Goal: Task Accomplishment & Management: Manage account settings

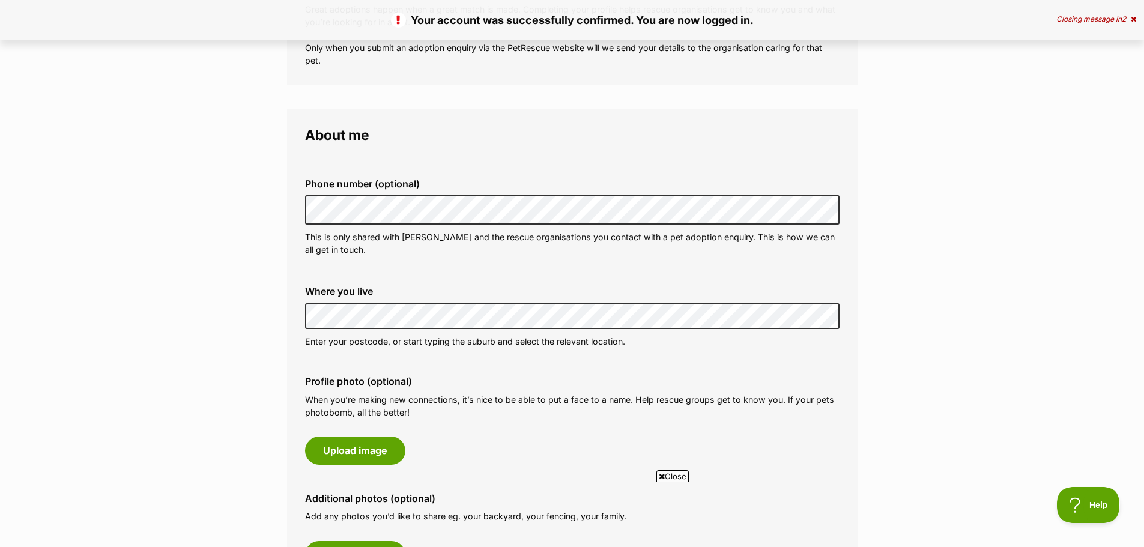
scroll to position [240, 0]
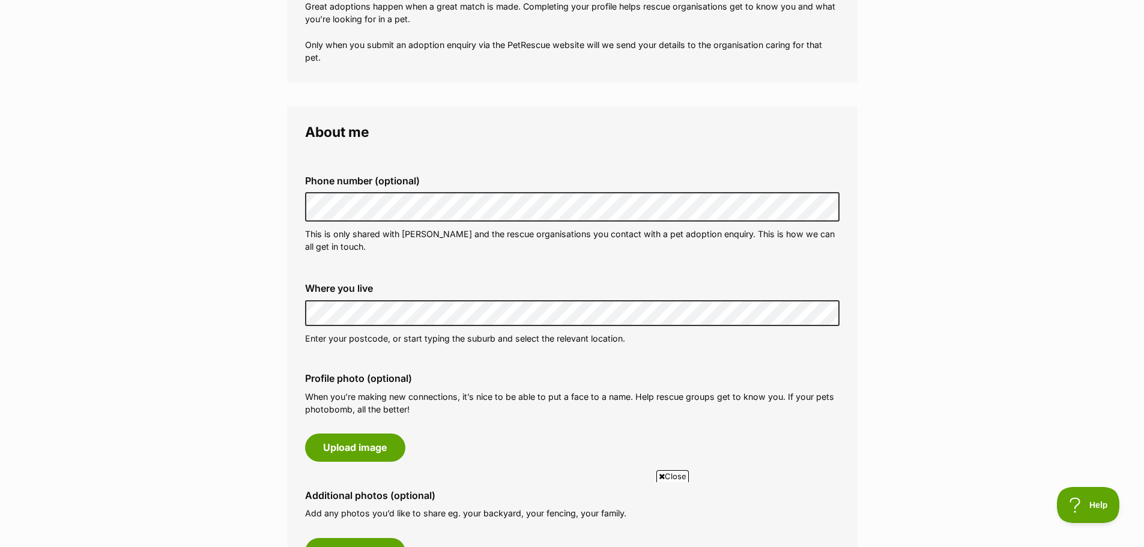
click at [669, 367] on div "Profile photo (optional) When you’re making new connections, it’s nice to be ab…" at bounding box center [572, 416] width 554 height 107
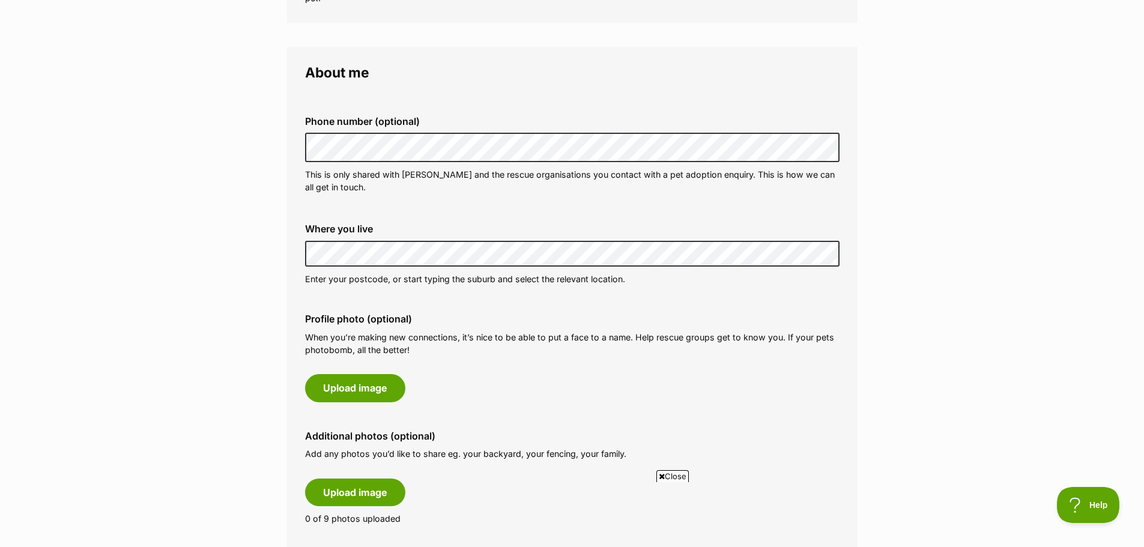
scroll to position [300, 0]
click at [596, 211] on fieldset "Phone number (optional) This is only shared with PetRescue and the rescue organ…" at bounding box center [572, 154] width 534 height 118
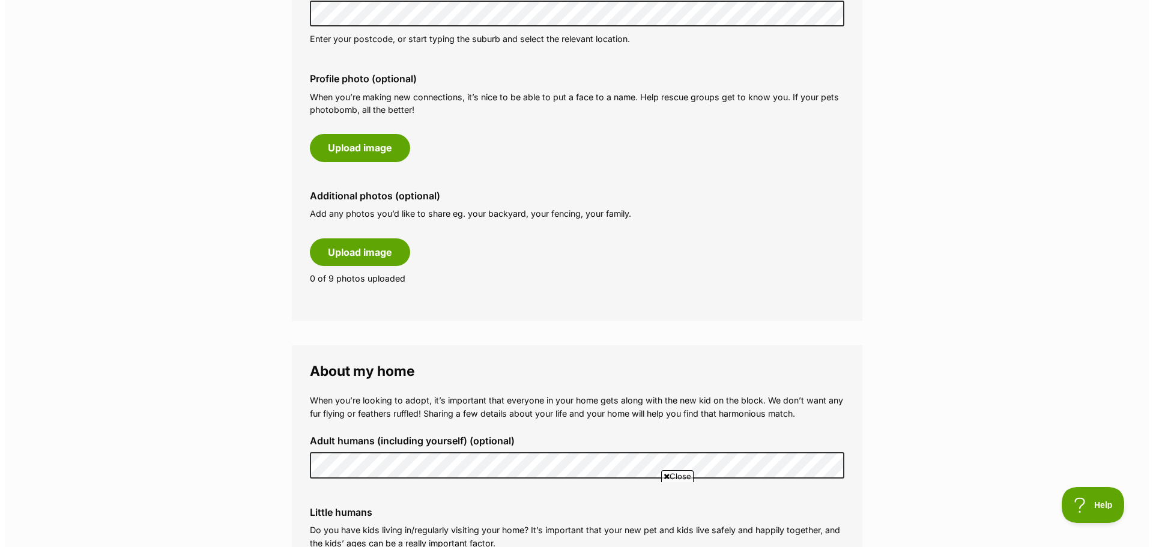
scroll to position [540, 0]
click at [380, 150] on button "Upload image" at bounding box center [355, 147] width 100 height 28
click at [369, 154] on button "Upload image" at bounding box center [355, 147] width 100 height 28
click at [241, 329] on main "My adopter profile Why do I need an adopter profile? Your adopter profile will …" at bounding box center [572, 388] width 1144 height 1687
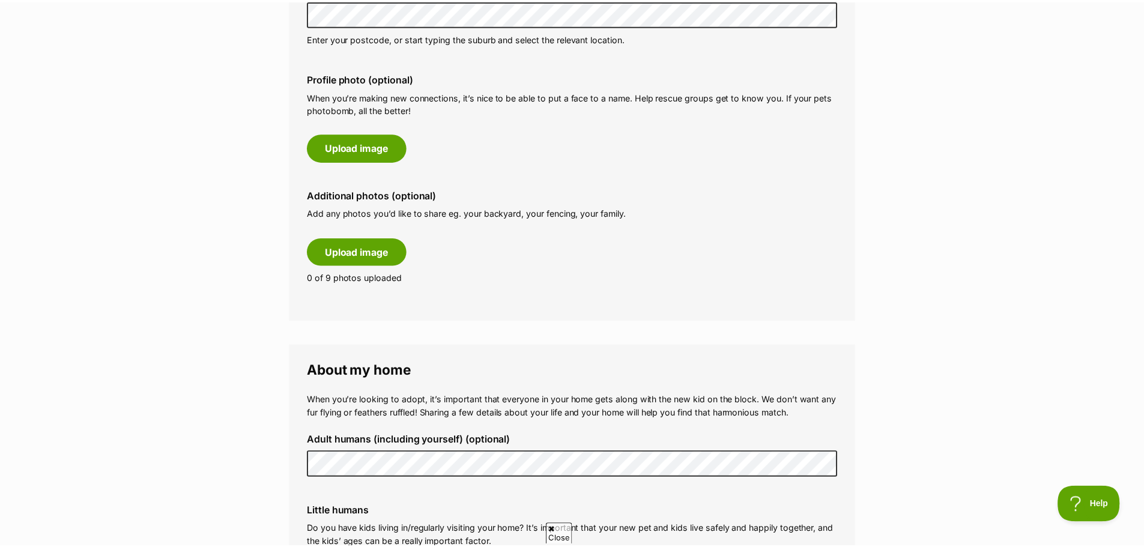
scroll to position [0, 0]
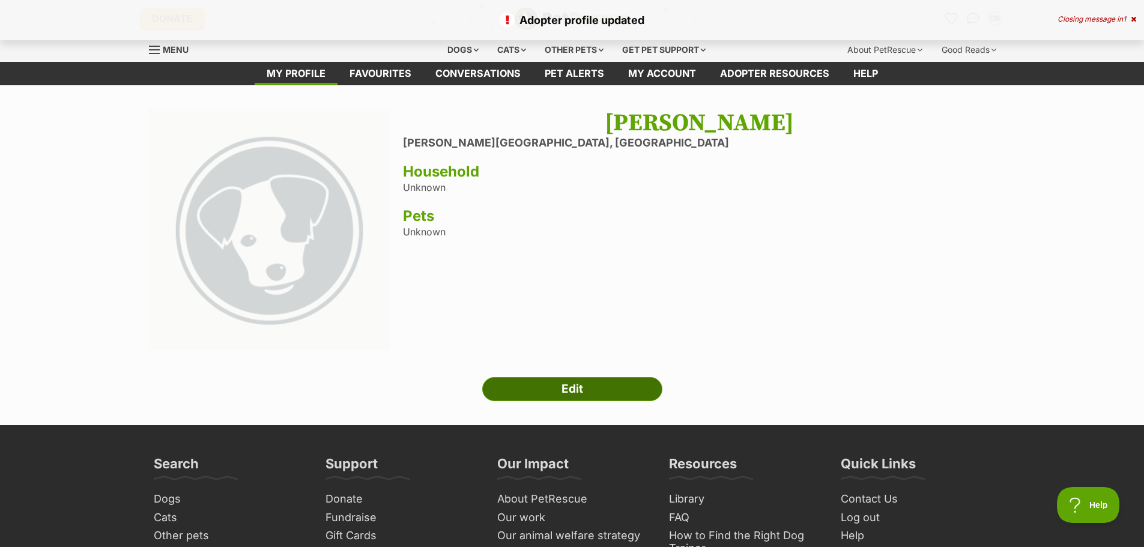
click at [593, 392] on link "Edit" at bounding box center [572, 389] width 180 height 24
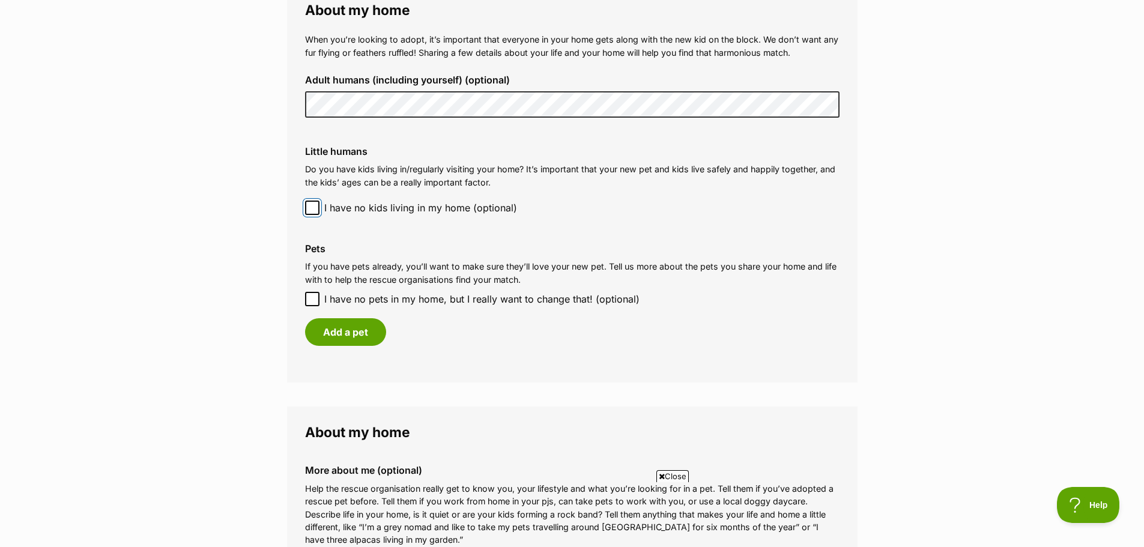
scroll to position [1021, 0]
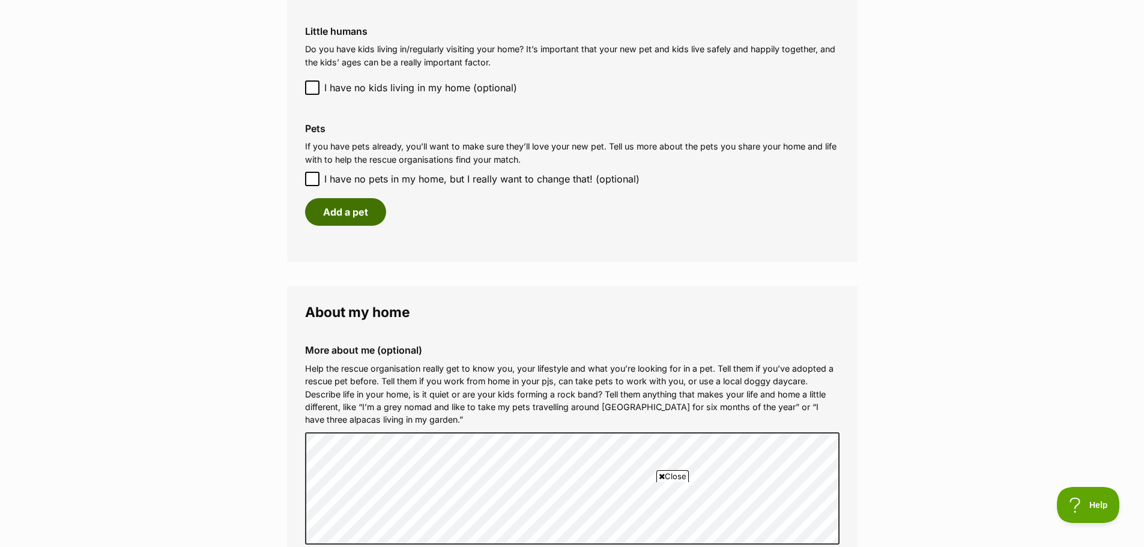
click at [364, 217] on button "Add a pet" at bounding box center [345, 212] width 81 height 28
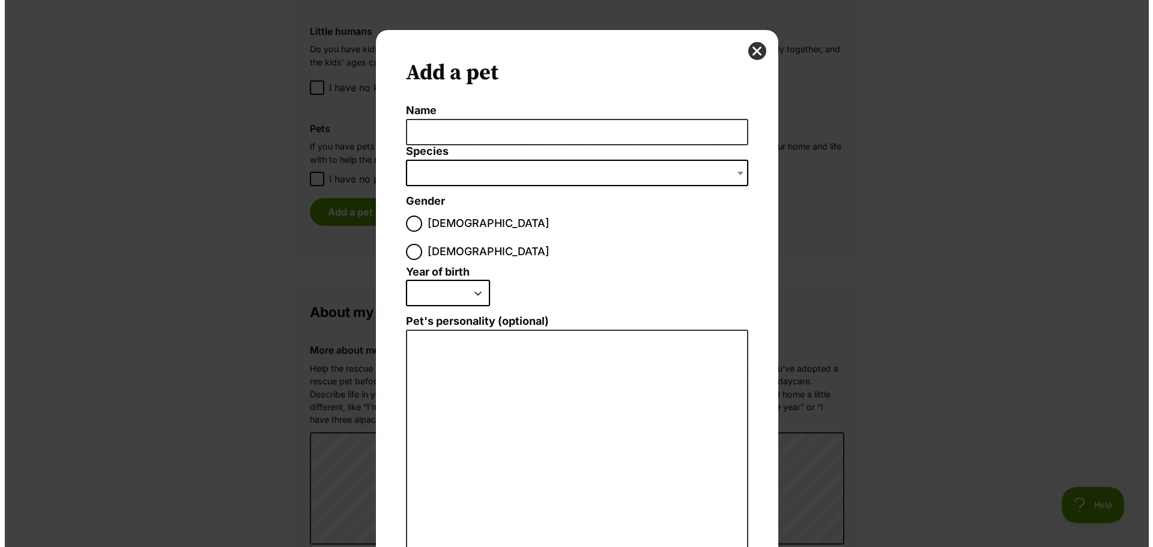
scroll to position [0, 0]
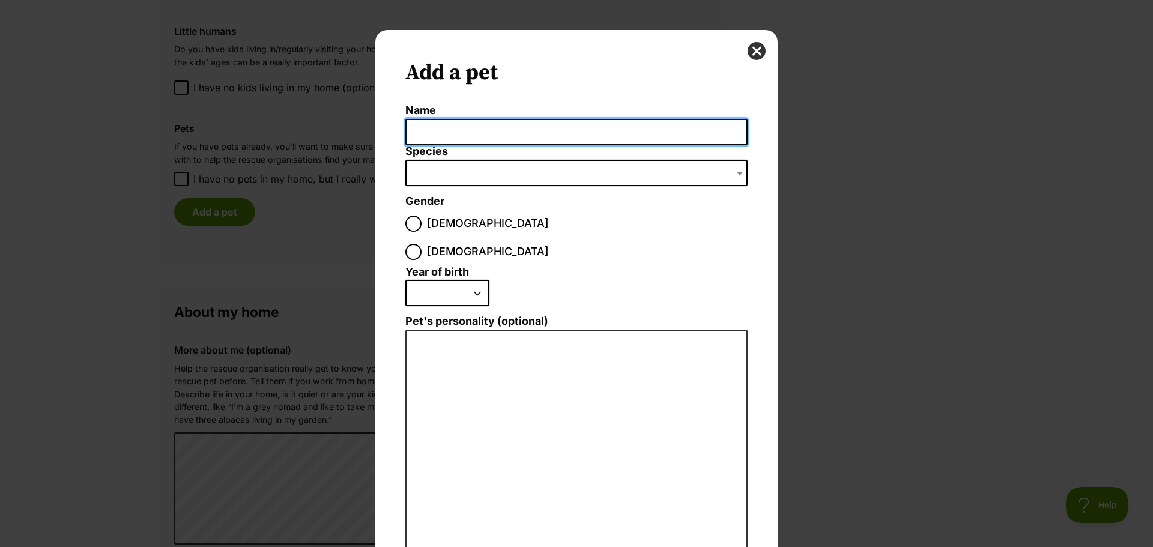
click at [464, 134] on input "Name" at bounding box center [576, 132] width 342 height 27
type input "Loki"
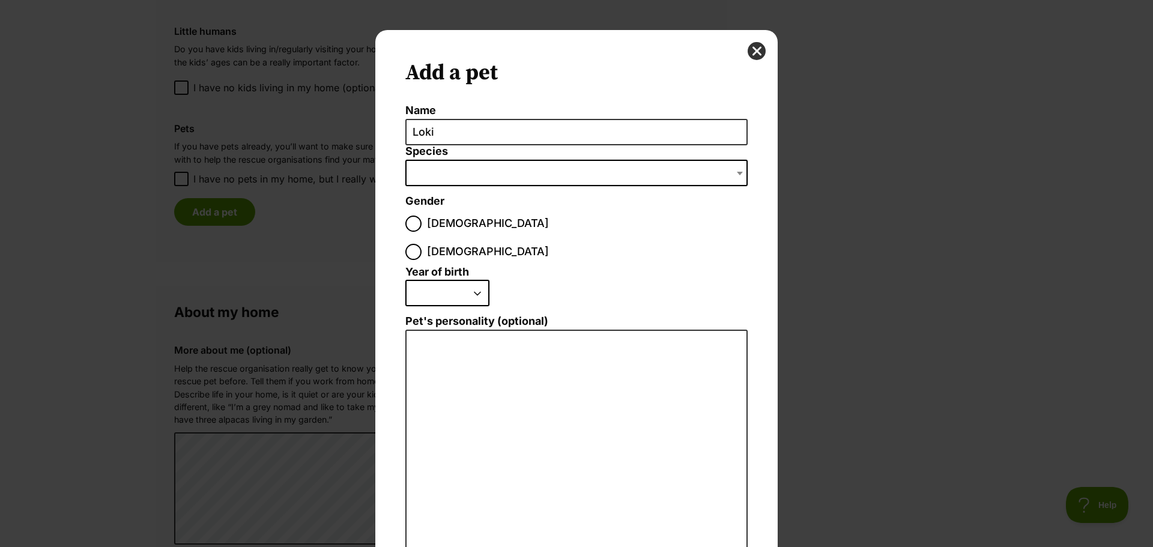
click at [441, 160] on span "Dialog Window - Close (Press escape to close)" at bounding box center [576, 173] width 342 height 26
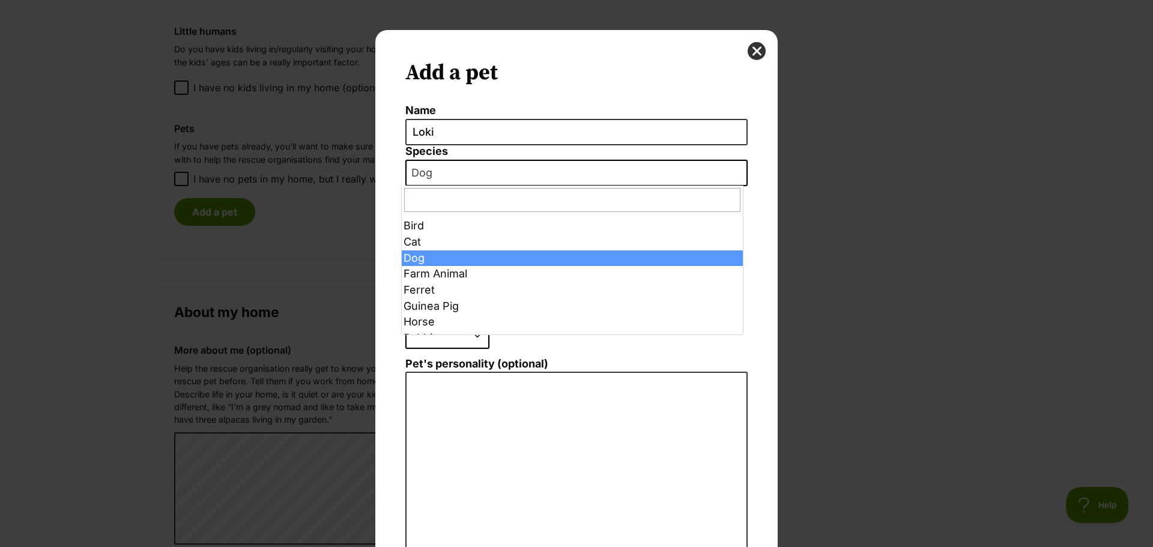
click at [438, 175] on span "Dog" at bounding box center [425, 172] width 38 height 17
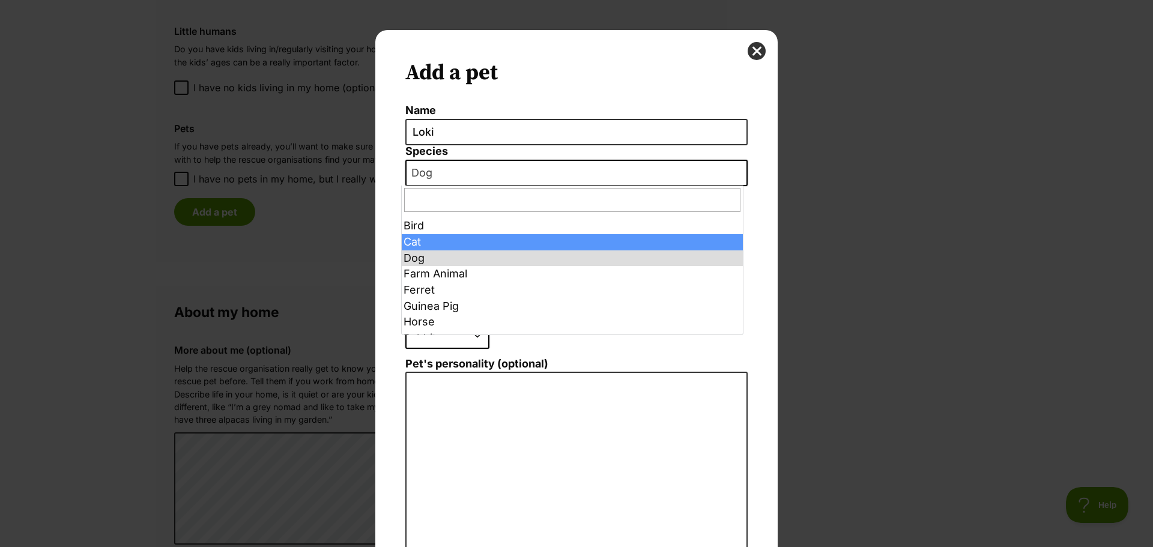
select select "2"
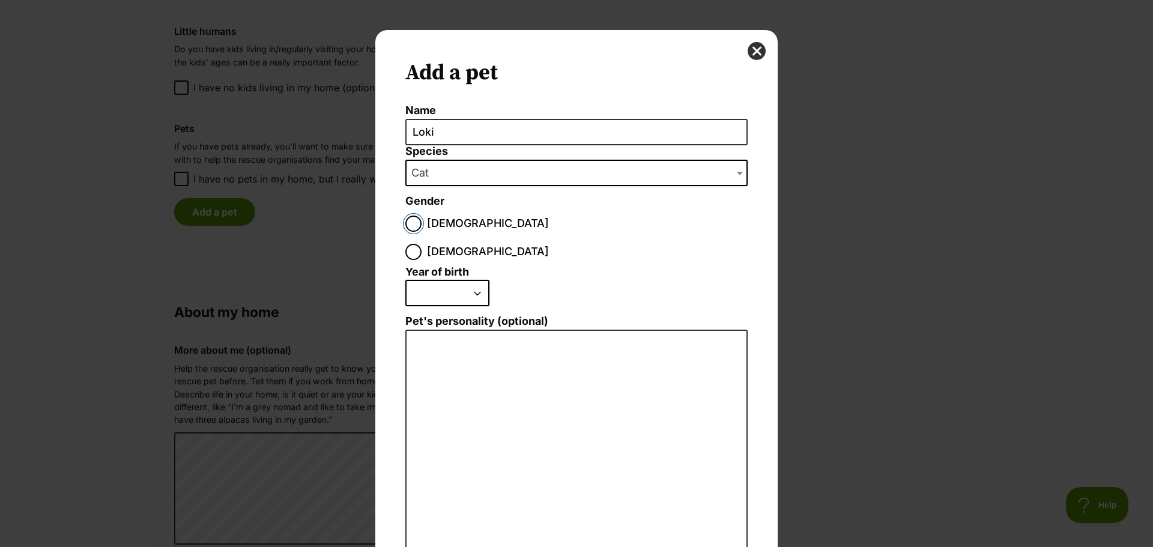
click at [406, 226] on input "Male" at bounding box center [413, 224] width 16 height 16
radio input "true"
click at [426, 280] on select "2025 2024 2023 2022 2021 2020 2019 2018 2017 2016 2015 2014 2013 2012 2011 2010…" at bounding box center [447, 293] width 84 height 26
select select "2025"
click at [405, 280] on select "2025 2024 2023 2022 2021 2020 2019 2018 2017 2016 2015 2014 2013 2012 2011 2010…" at bounding box center [447, 293] width 84 height 26
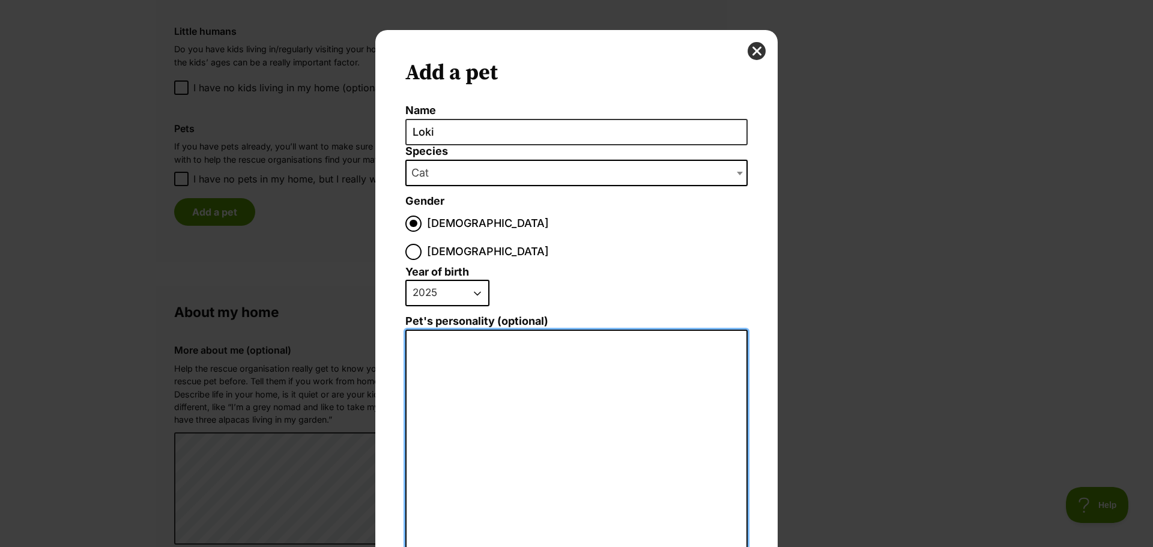
click at [501, 378] on textarea "Pet's personality (optional)" at bounding box center [576, 461] width 342 height 263
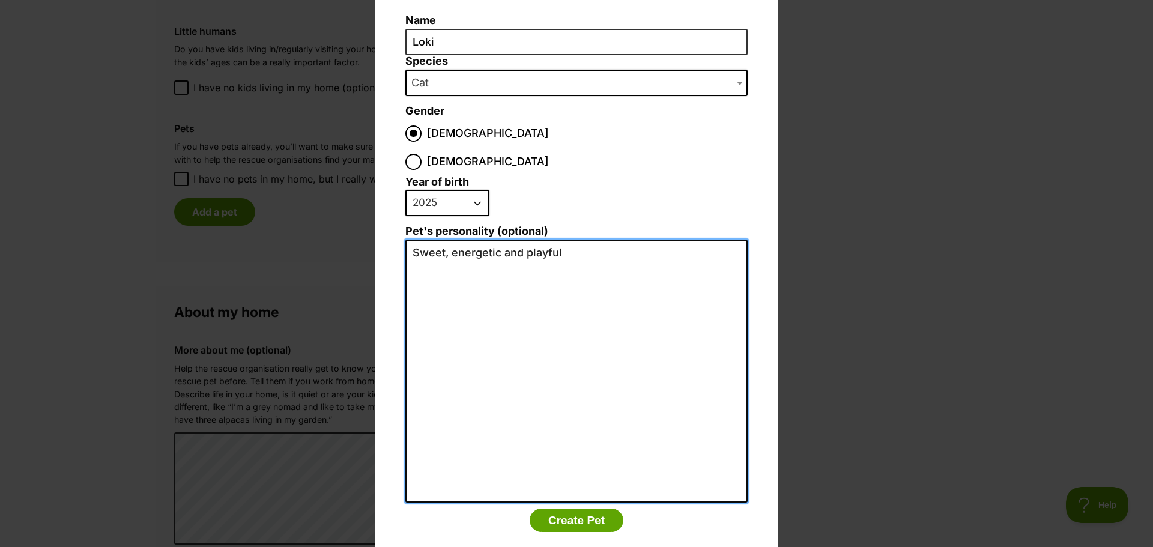
scroll to position [95, 0]
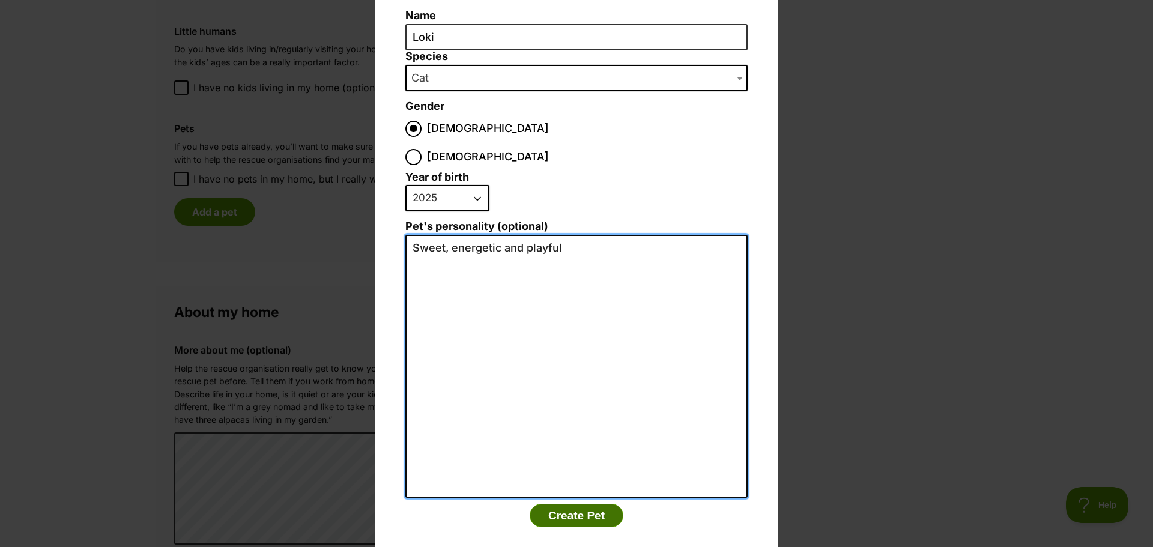
type textarea "Sweet, energetic and playful"
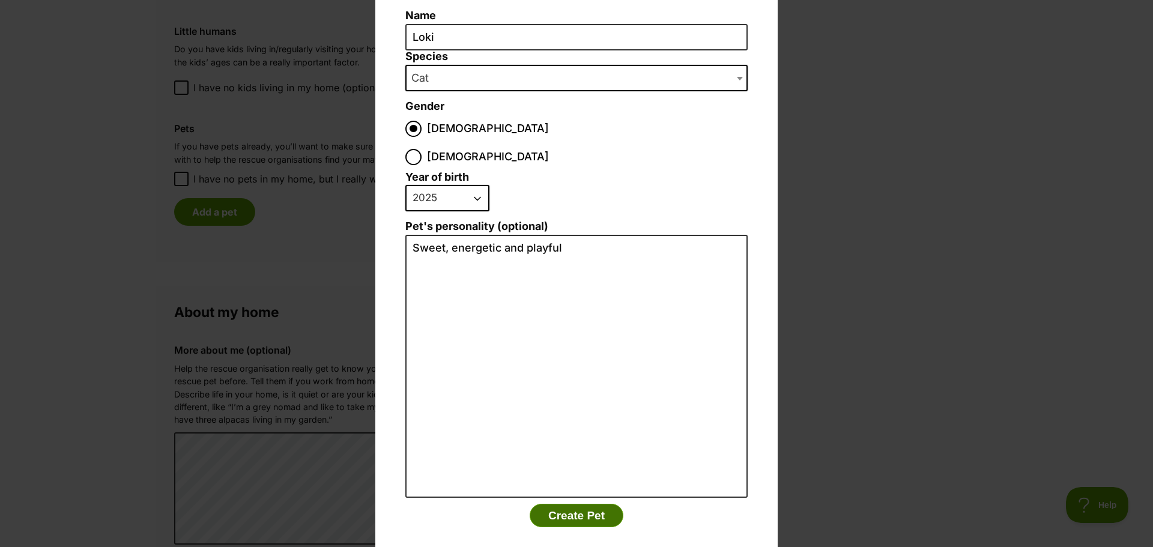
click at [568, 504] on button "Create Pet" at bounding box center [577, 516] width 94 height 24
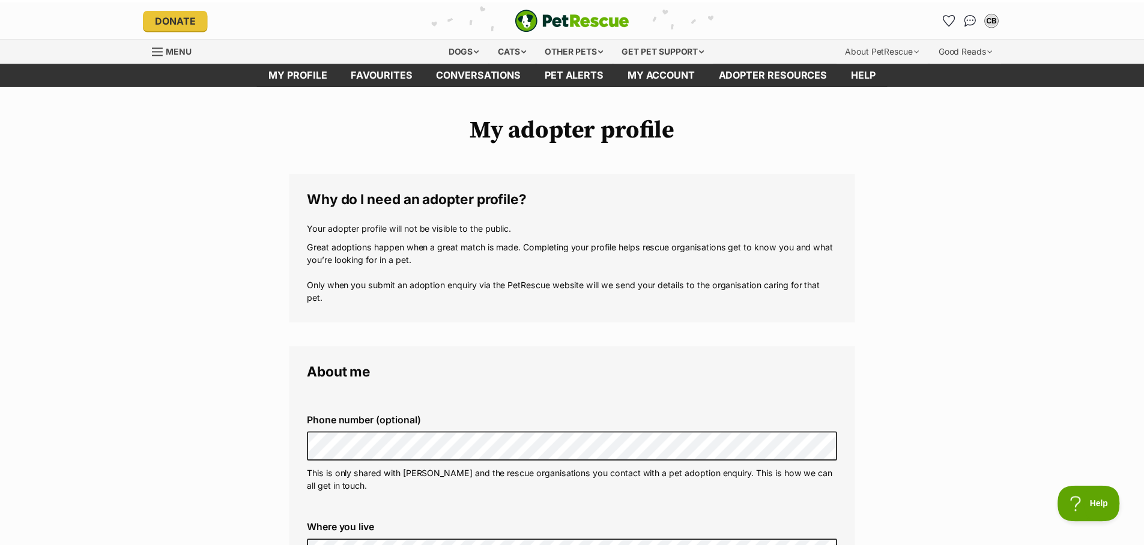
scroll to position [1021, 0]
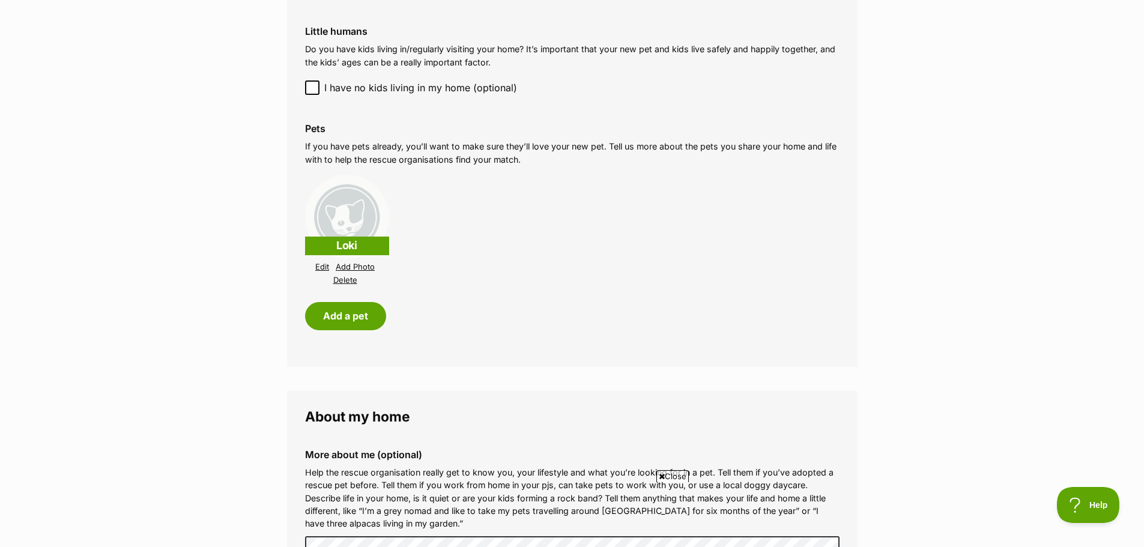
click at [364, 265] on link "Add Photo" at bounding box center [355, 266] width 39 height 9
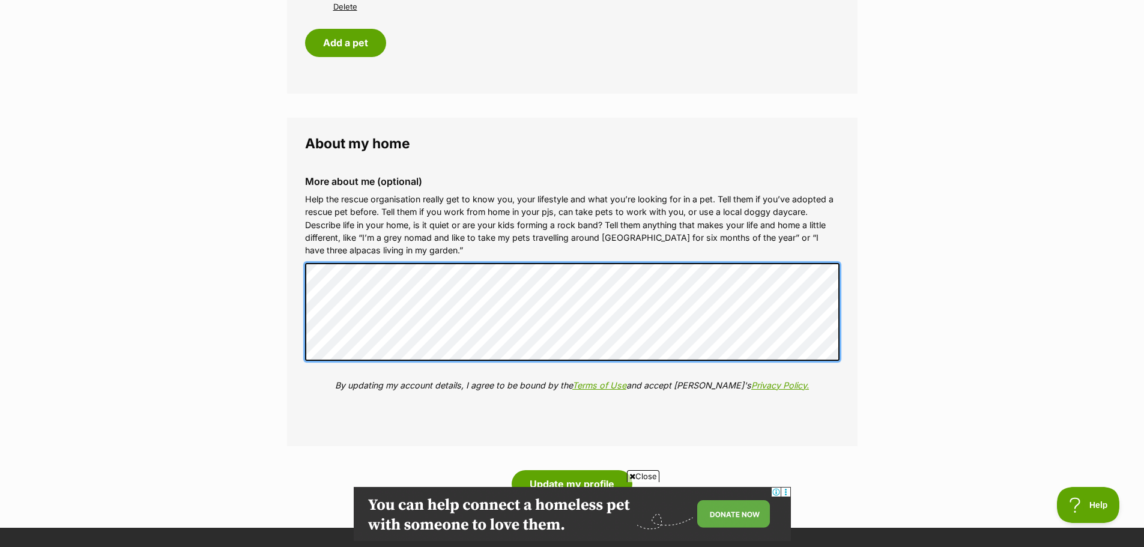
scroll to position [1441, 0]
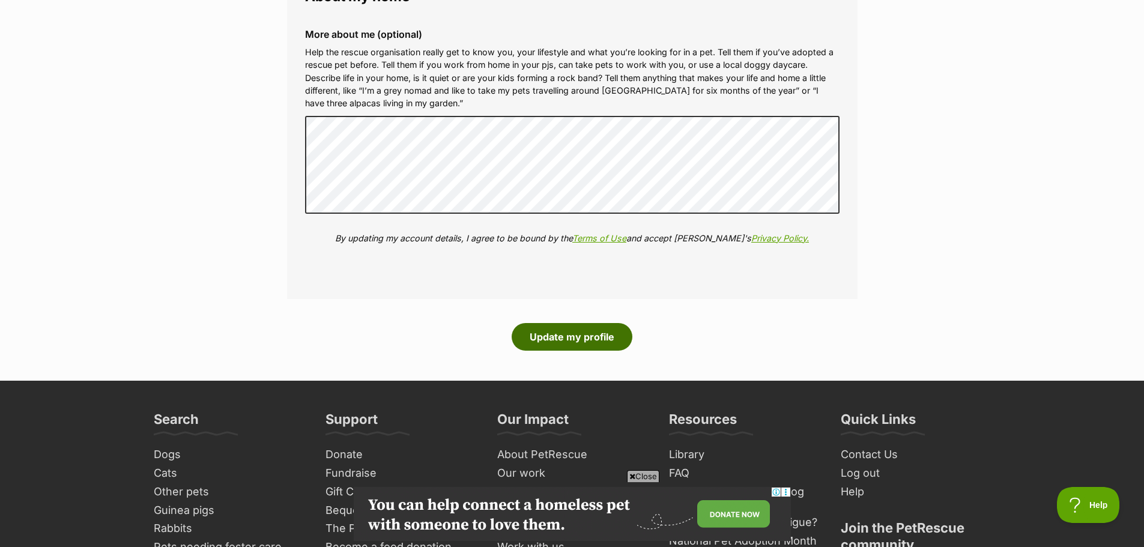
click at [576, 342] on button "Update my profile" at bounding box center [571, 337] width 121 height 28
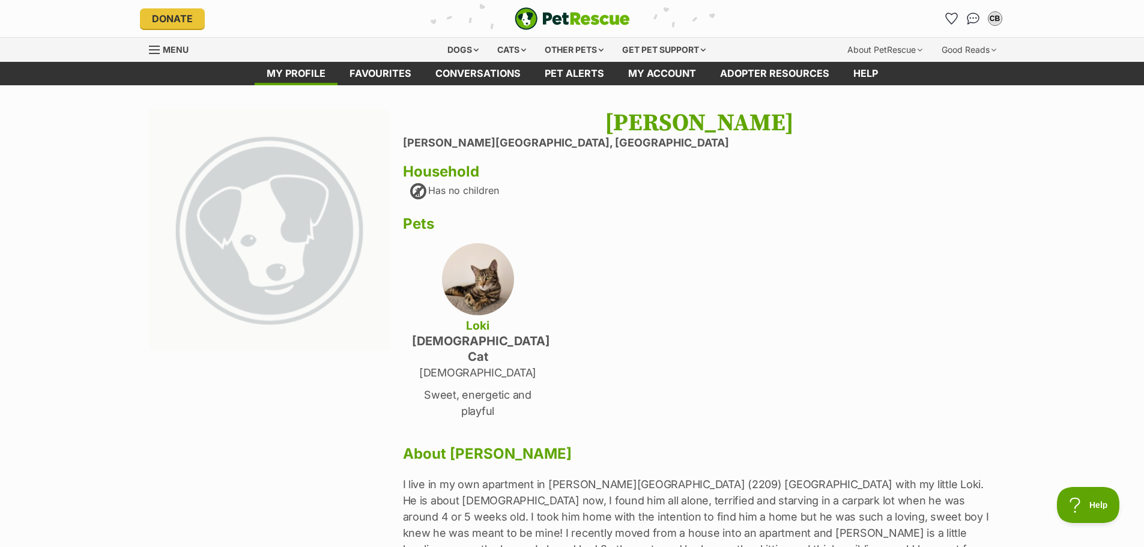
click at [269, 281] on img at bounding box center [269, 229] width 241 height 241
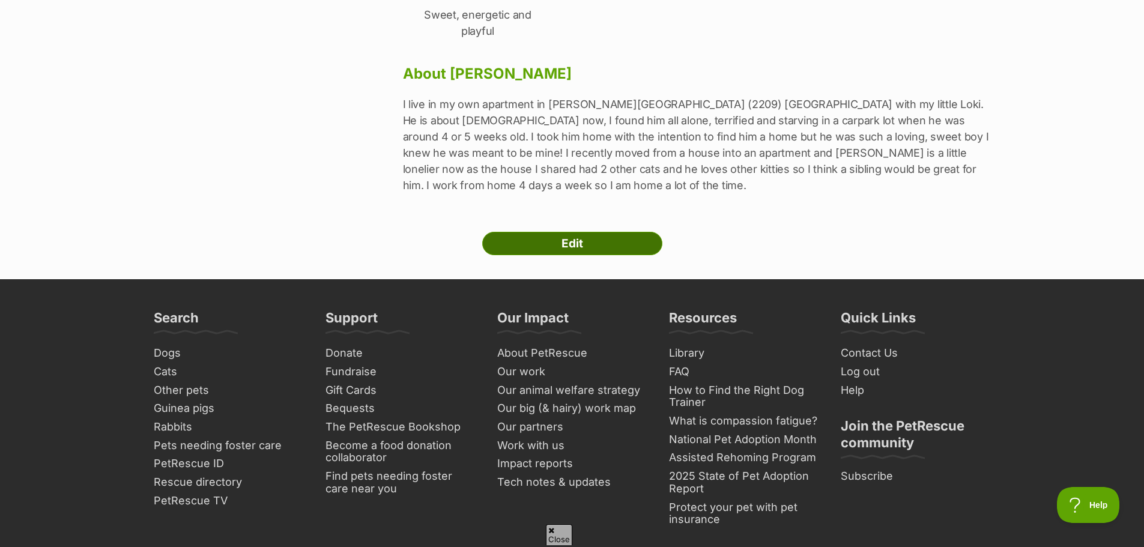
click at [582, 232] on link "Edit" at bounding box center [572, 244] width 180 height 24
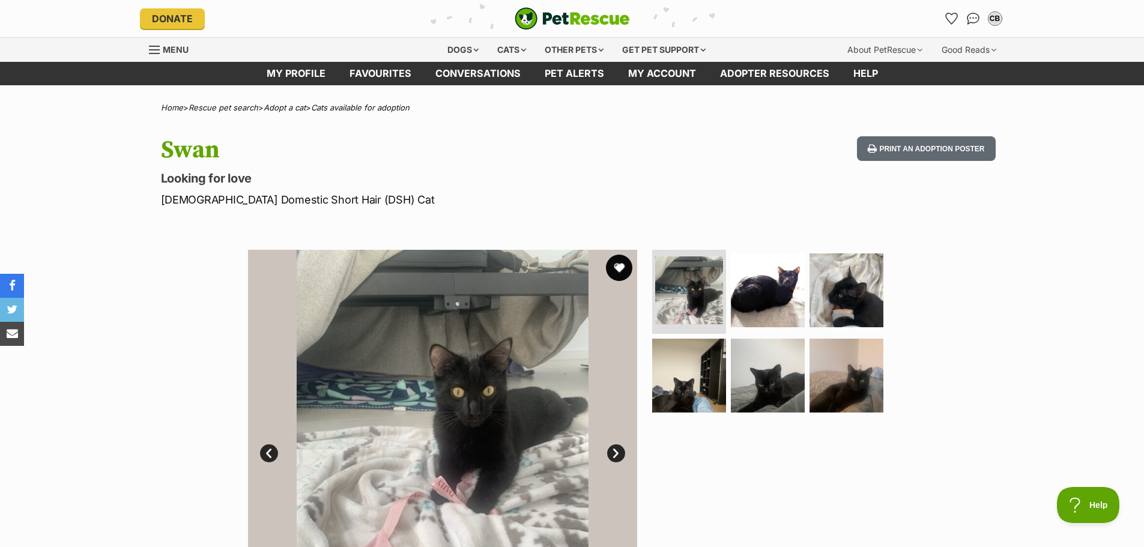
click at [624, 272] on button "favourite" at bounding box center [619, 268] width 26 height 26
click at [406, 106] on link "Cats available for adoption" at bounding box center [360, 108] width 98 height 10
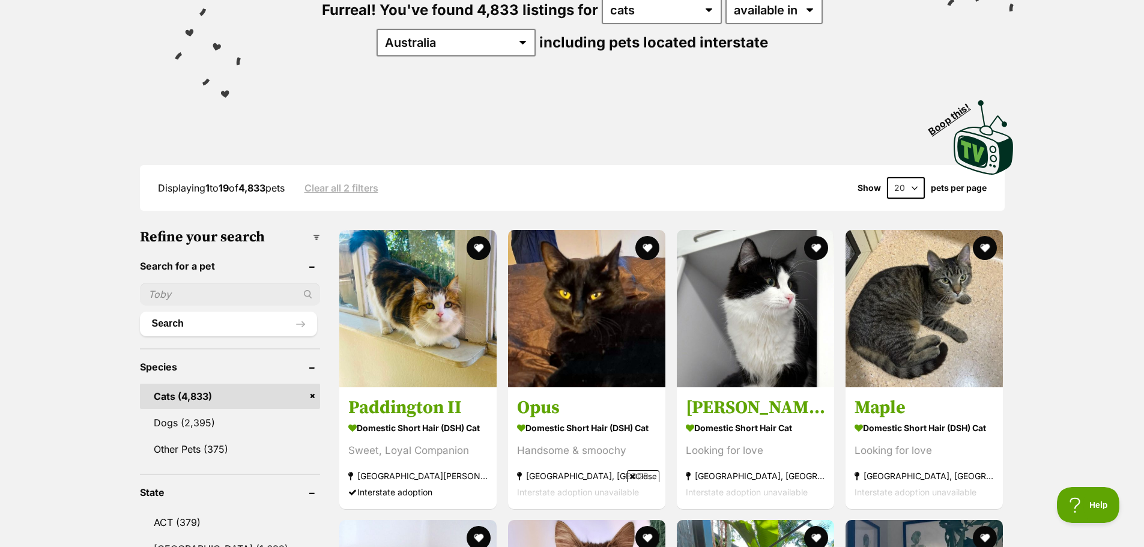
scroll to position [180, 0]
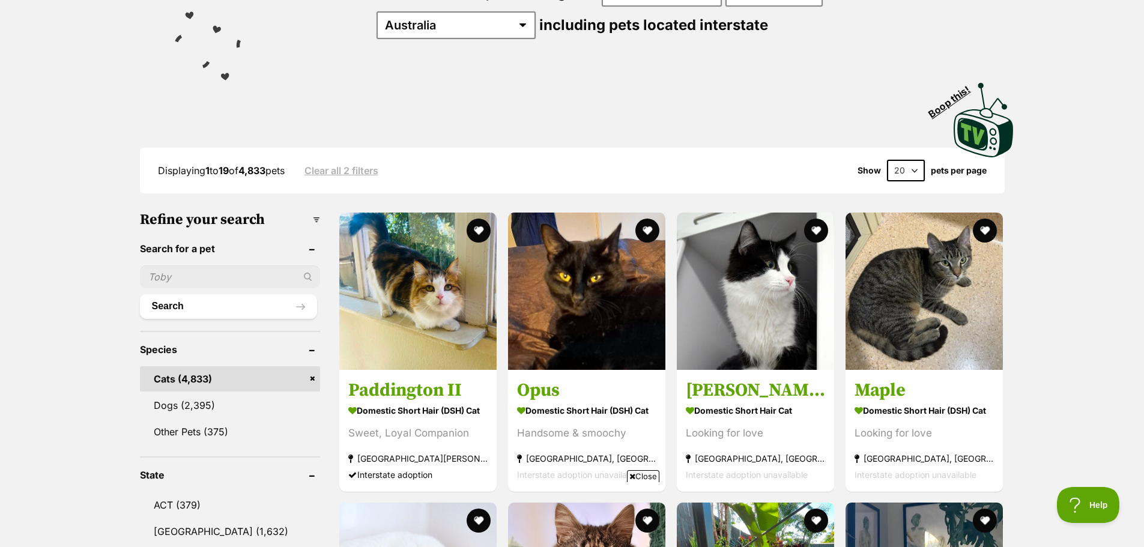
click at [172, 270] on input "text" at bounding box center [230, 276] width 180 height 23
type input "black"
click at [140, 294] on button "Search" at bounding box center [228, 306] width 177 height 24
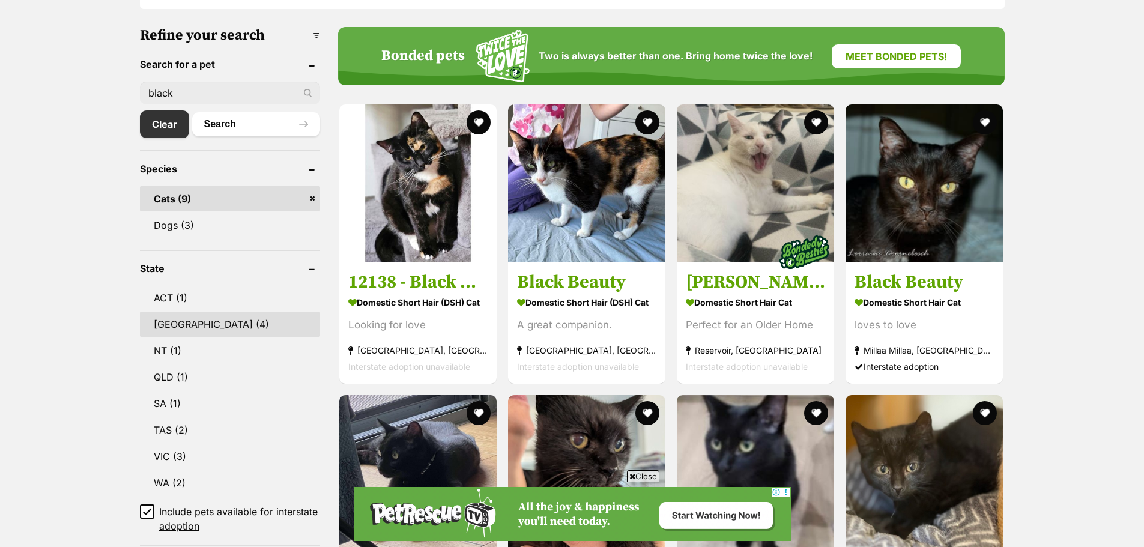
click at [192, 324] on link "NSW (4)" at bounding box center [230, 324] width 180 height 25
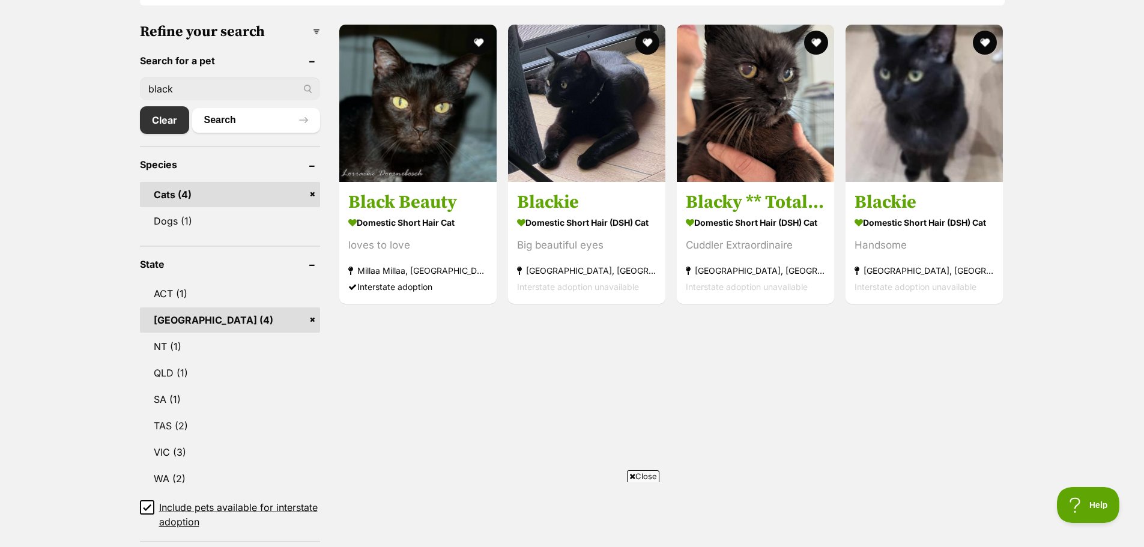
scroll to position [360, 0]
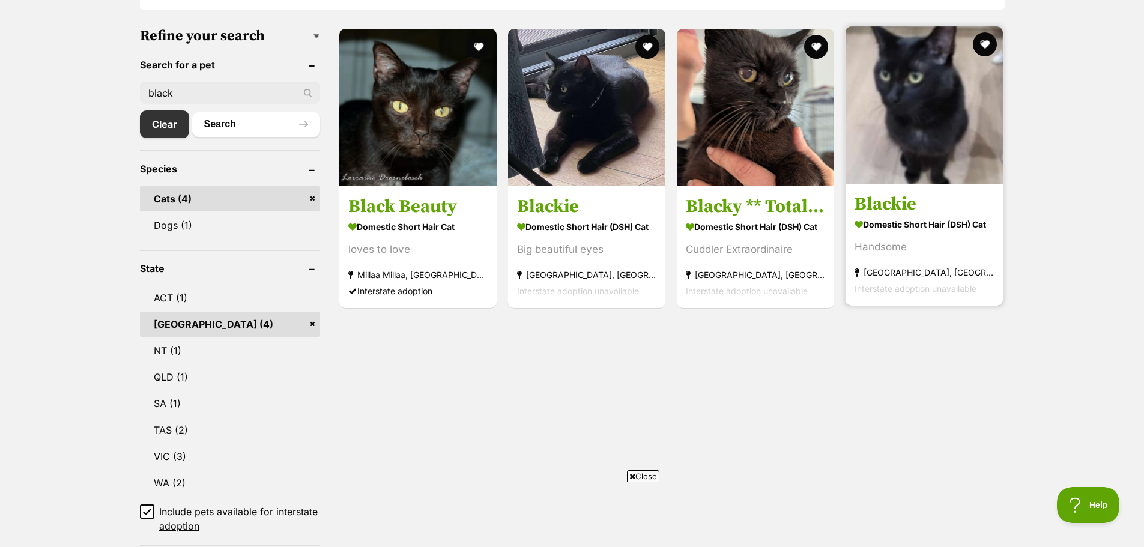
click at [932, 110] on img at bounding box center [923, 104] width 157 height 157
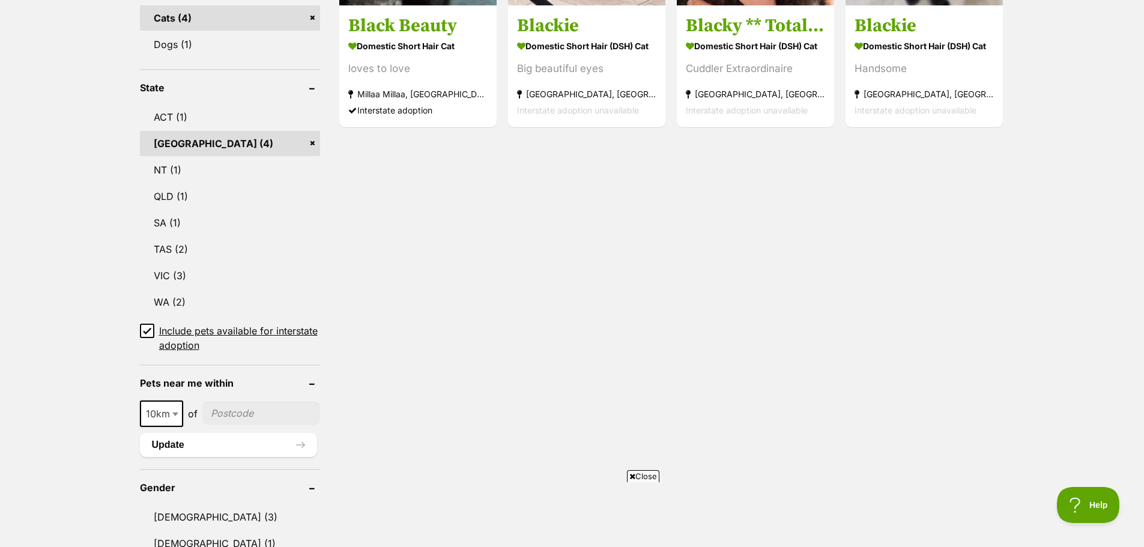
scroll to position [311, 0]
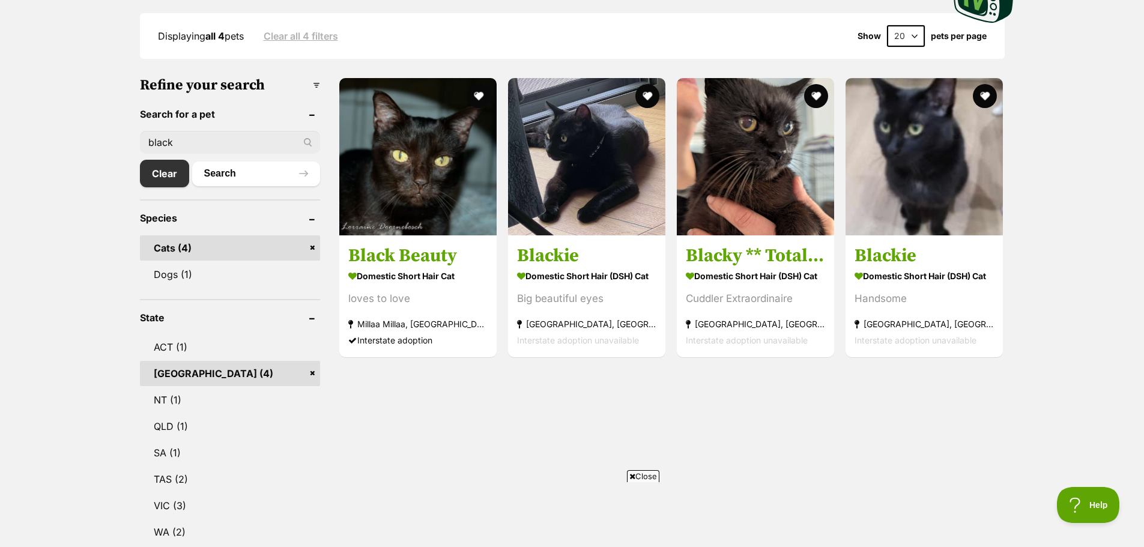
click at [186, 146] on input "black" at bounding box center [230, 142] width 180 height 23
type input "b"
click at [166, 174] on link "Clear" at bounding box center [167, 174] width 55 height 28
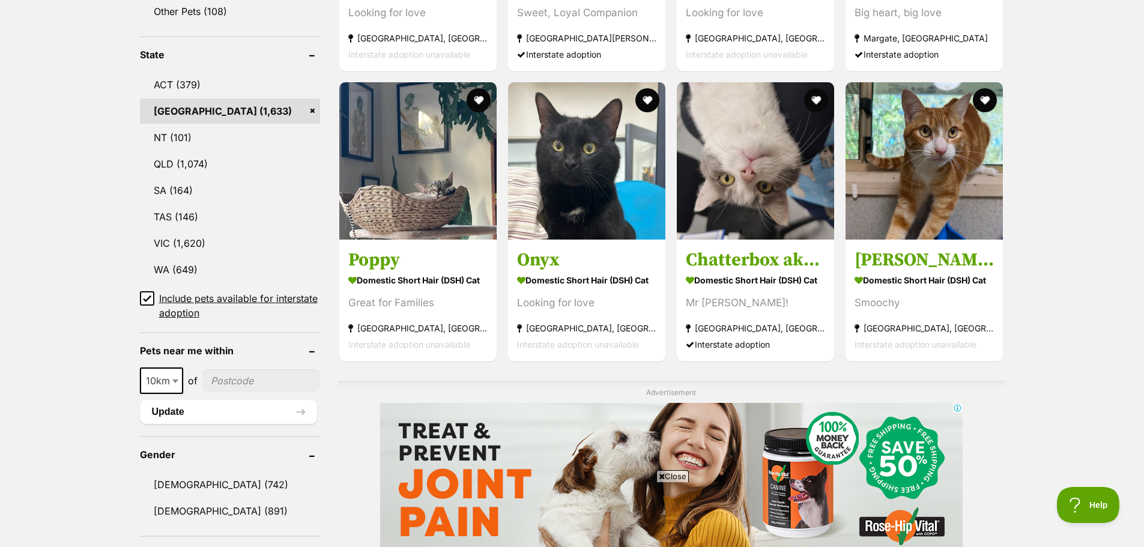
click at [149, 295] on icon at bounding box center [146, 297] width 7 height 5
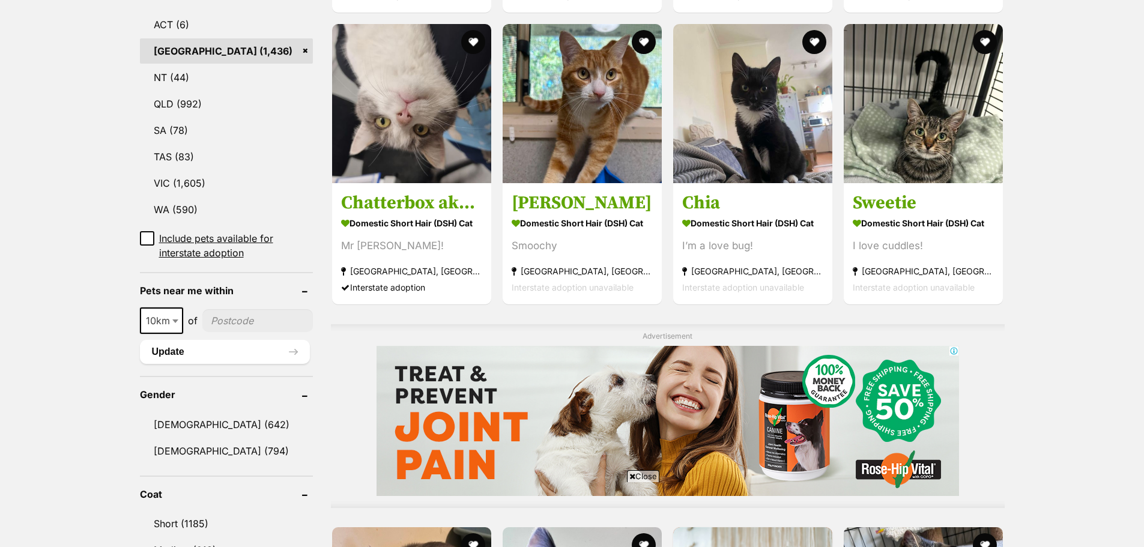
click at [226, 309] on input"] "postcode" at bounding box center [257, 320] width 111 height 23
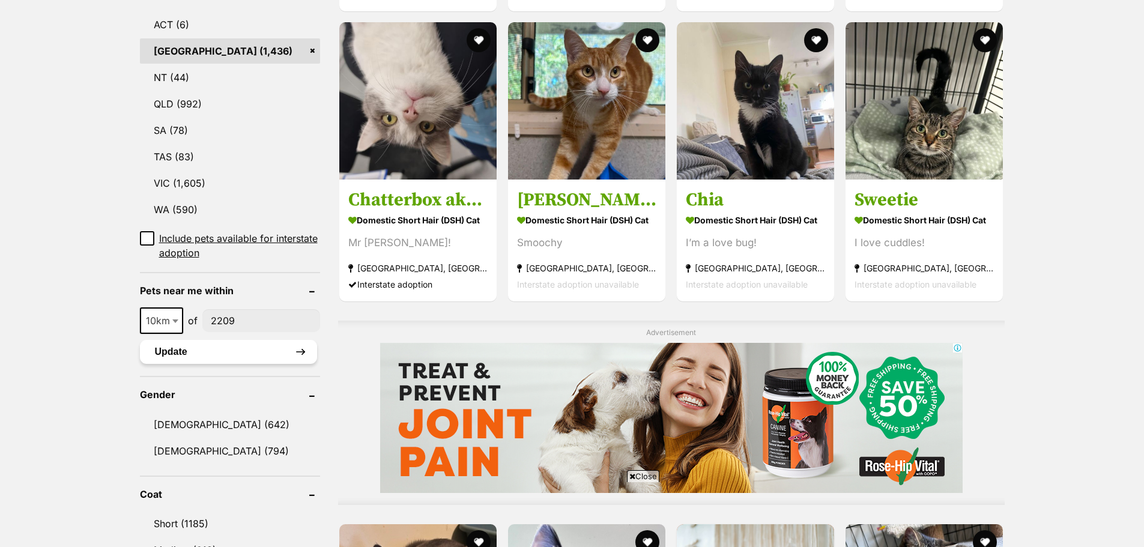
type input"] "2209"
click at [227, 340] on button "Update" at bounding box center [228, 352] width 177 height 24
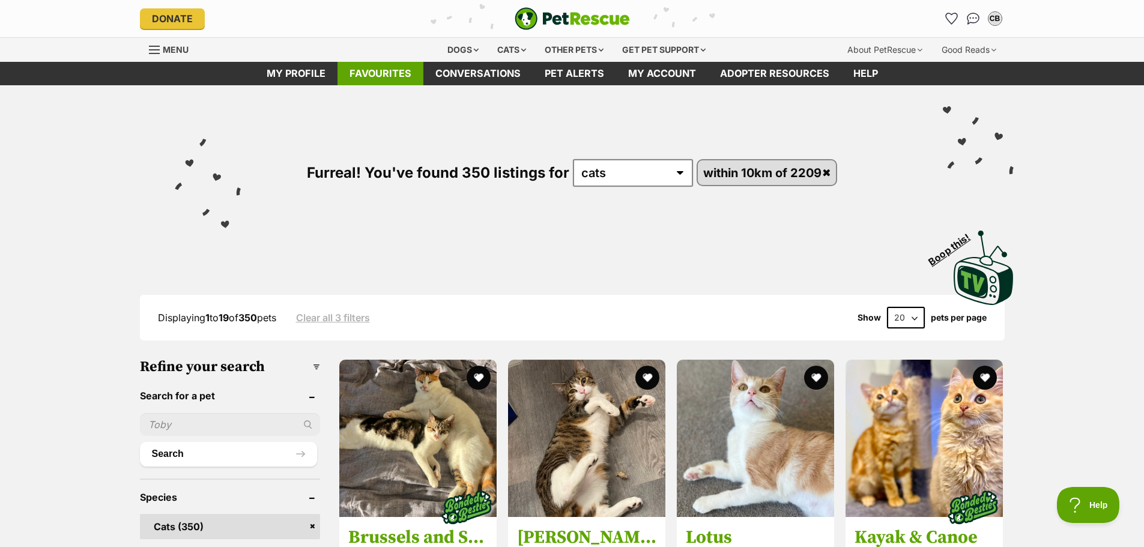
click at [388, 69] on link "Favourites" at bounding box center [380, 73] width 86 height 23
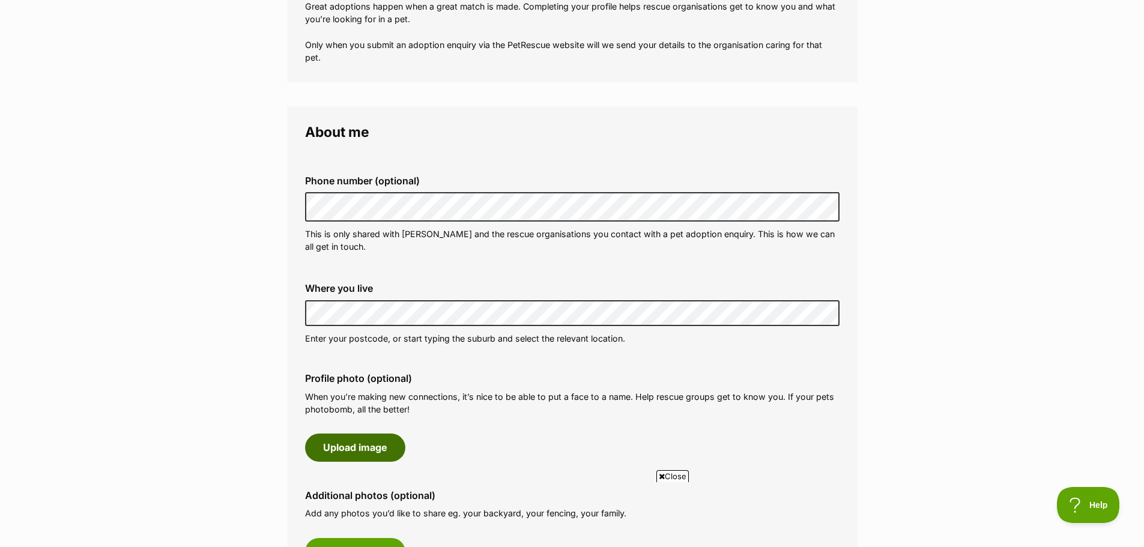
click at [363, 453] on button "Upload image" at bounding box center [355, 447] width 100 height 28
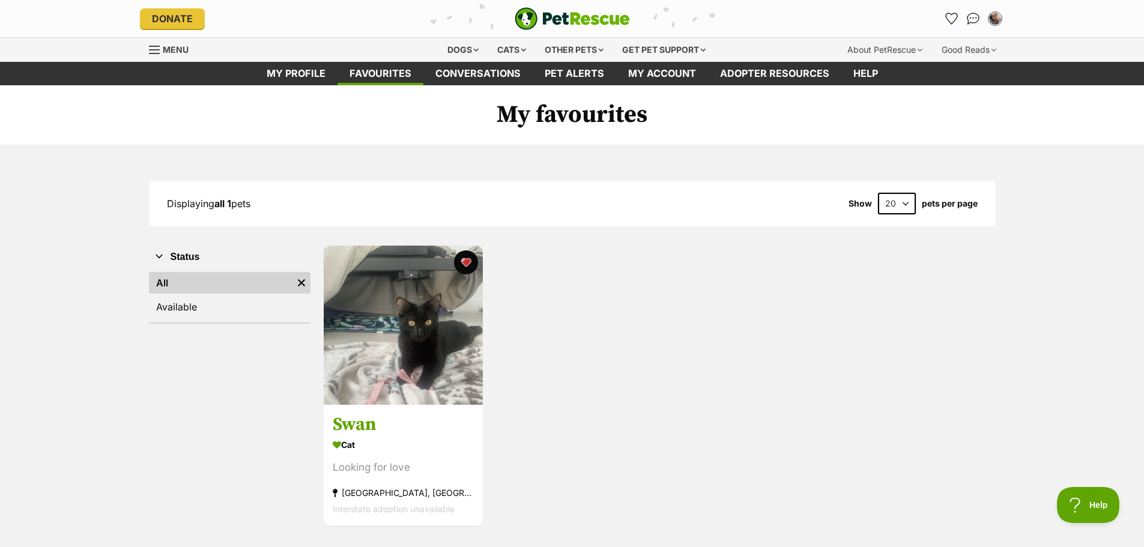
click at [843, 466] on div "Swan Cat Looking for love [GEOGRAPHIC_DATA], [GEOGRAPHIC_DATA] Interstate adopt…" at bounding box center [658, 385] width 673 height 283
